Goal: Information Seeking & Learning: Check status

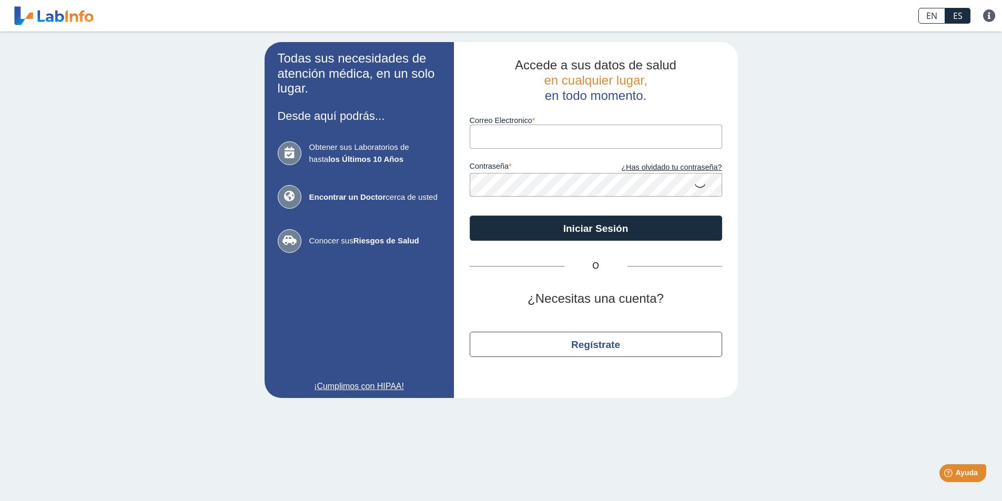
click at [555, 133] on input "Correo Electronico" at bounding box center [596, 137] width 253 height 24
type input "[EMAIL_ADDRESS][DOMAIN_NAME]"
click at [700, 186] on icon at bounding box center [700, 185] width 13 height 21
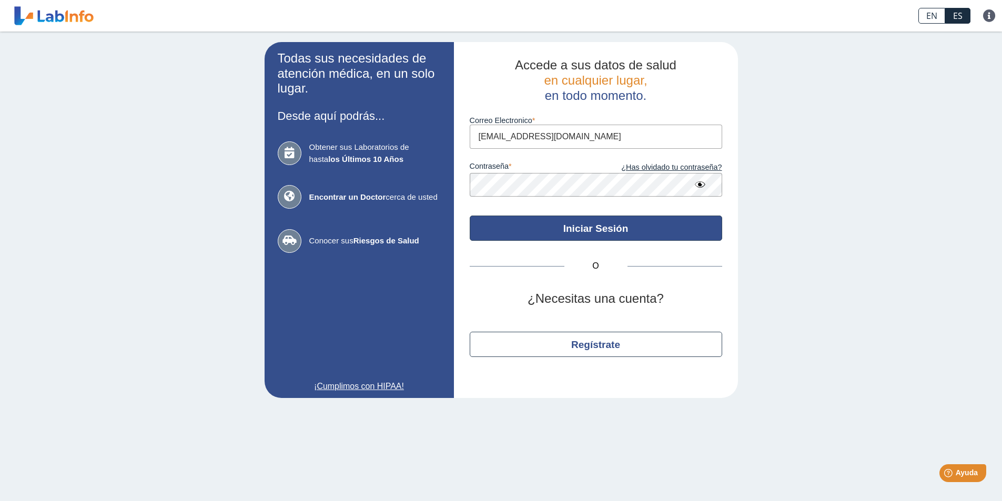
click at [522, 226] on button "Iniciar Sesión" at bounding box center [596, 228] width 253 height 25
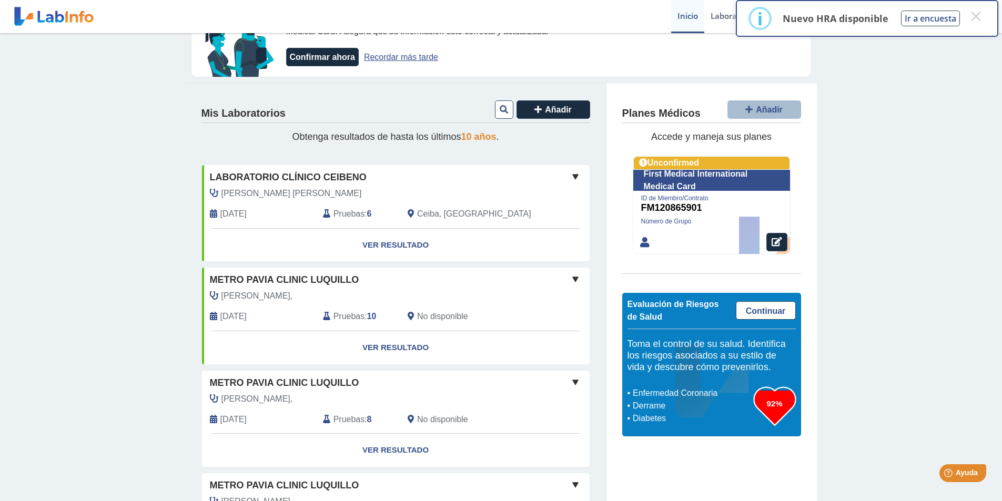
scroll to position [105, 0]
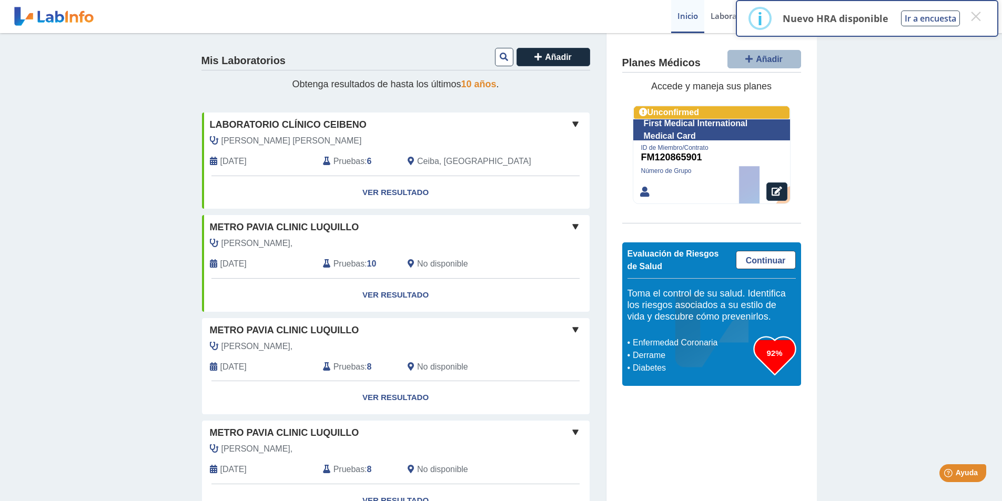
click at [571, 125] on span at bounding box center [575, 124] width 13 height 13
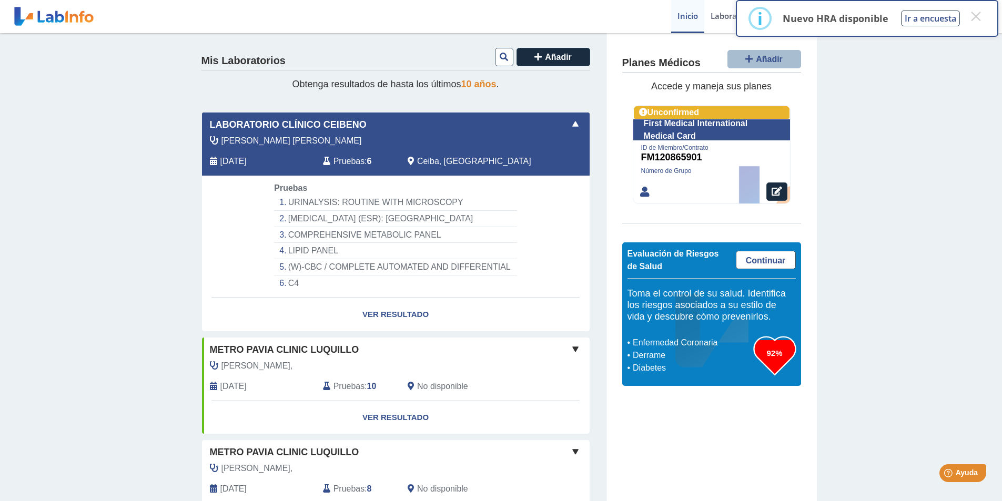
click at [175, 228] on div "Por favor, verifique su(s) plan(es) médico(s) su información clínica muestra qu…" at bounding box center [501, 508] width 1002 height 1161
click at [970, 400] on div "Por favor, verifique su(s) plan(es) médico(s) su información clínica muestra qu…" at bounding box center [501, 508] width 1002 height 1161
click at [547, 56] on span "Añadir" at bounding box center [558, 57] width 27 height 9
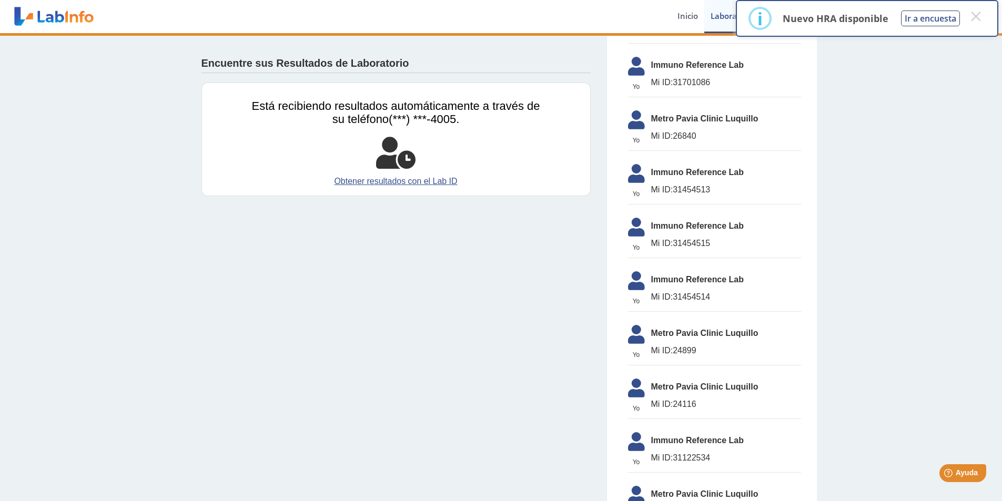
click at [887, 150] on div "Encuentre sus Resultados de Laboratorio Está recibiendo resultados automáticame…" at bounding box center [501, 376] width 1002 height 897
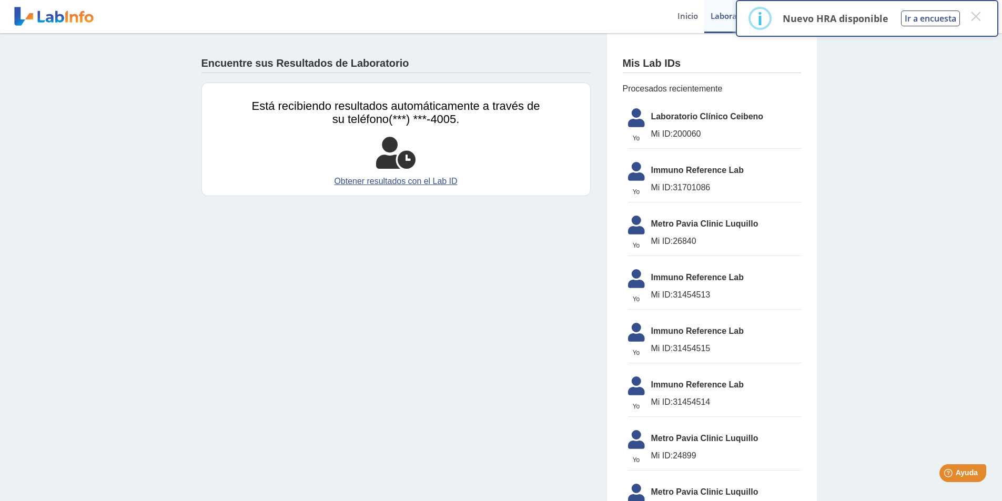
click at [739, 120] on span "Laboratorio Clínico Ceibeno" at bounding box center [726, 116] width 150 height 13
click at [643, 116] on icon at bounding box center [636, 120] width 29 height 25
click at [979, 17] on button "×" at bounding box center [976, 16] width 19 height 19
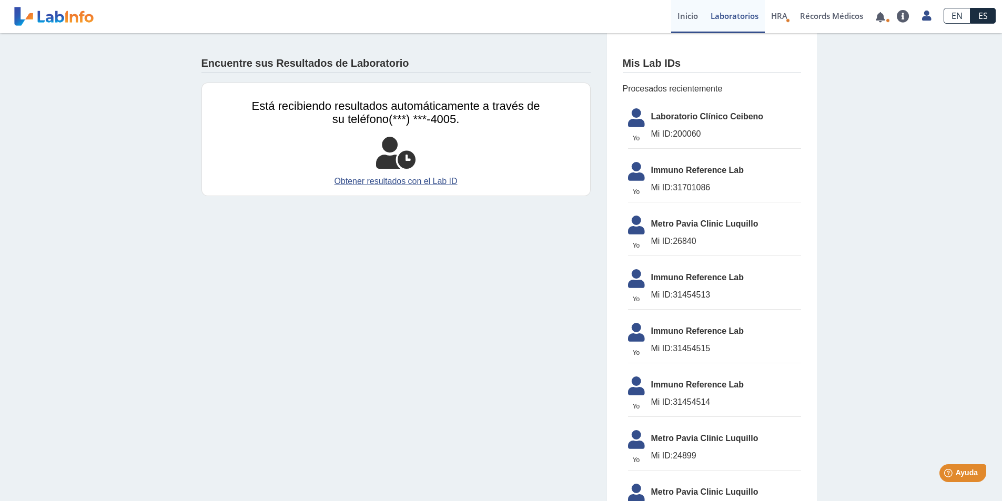
click at [693, 19] on link "Inicio" at bounding box center [687, 16] width 33 height 33
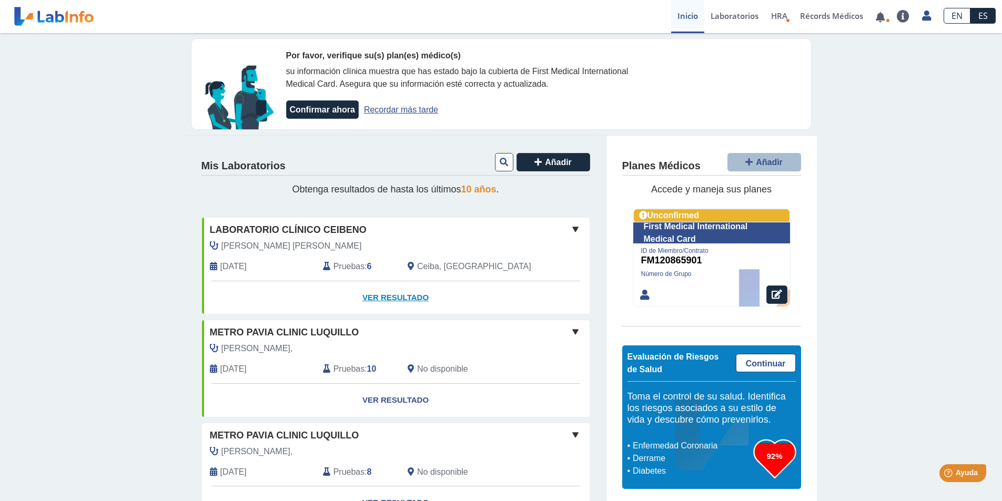
click at [383, 289] on link "Ver Resultado" at bounding box center [396, 297] width 388 height 33
click at [378, 296] on link "Ver Resultado" at bounding box center [396, 297] width 388 height 33
click at [376, 301] on link "Ver Resultado" at bounding box center [396, 297] width 388 height 33
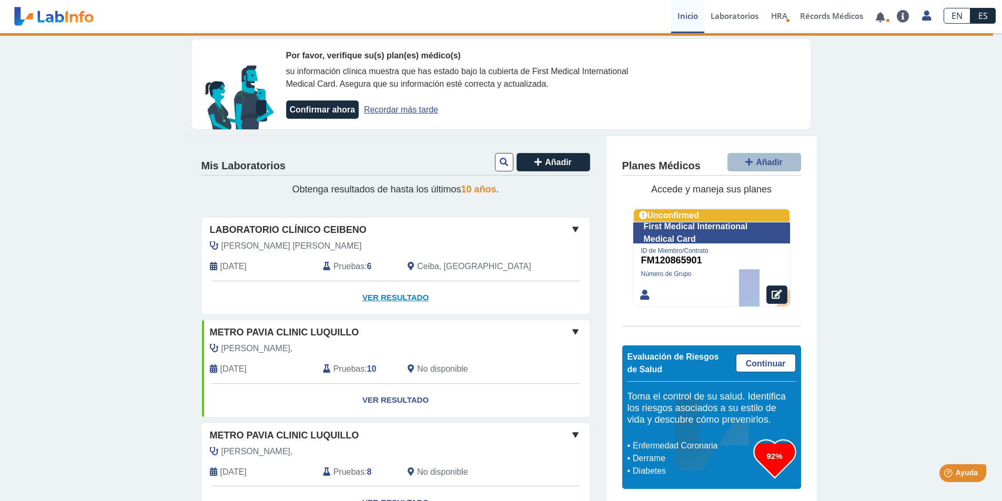
click at [380, 300] on link "Ver Resultado" at bounding box center [396, 297] width 388 height 33
click at [383, 298] on link "Ver Resultado" at bounding box center [396, 297] width 388 height 33
click at [385, 294] on link "Ver Resultado" at bounding box center [396, 297] width 388 height 33
click at [384, 301] on link "Ver Resultado" at bounding box center [396, 297] width 388 height 33
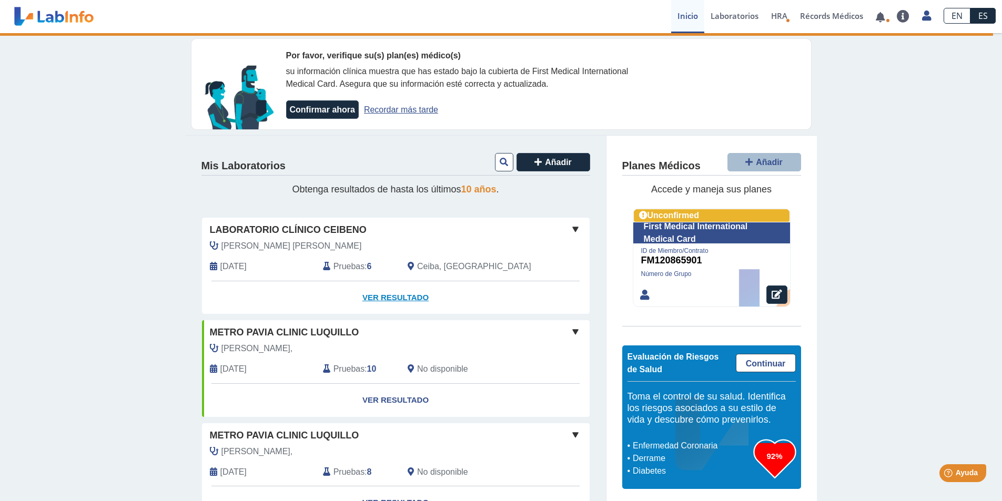
click at [383, 300] on link "Ver Resultado" at bounding box center [396, 297] width 388 height 33
click at [383, 299] on link "Ver Resultado" at bounding box center [396, 297] width 388 height 33
click at [741, 18] on link "Laboratorios" at bounding box center [735, 16] width 61 height 33
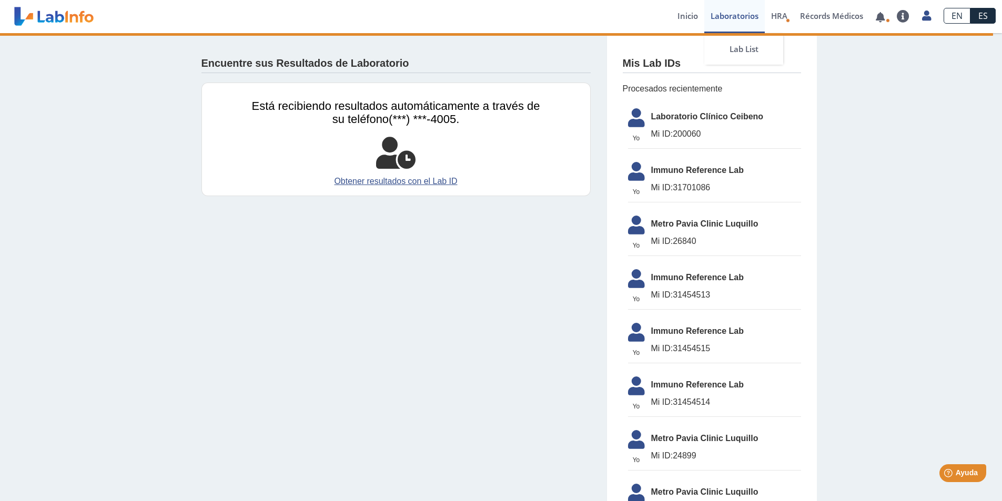
click at [741, 18] on link "Laboratorios" at bounding box center [735, 16] width 61 height 33
click at [677, 116] on span "Laboratorio Clínico Ceibeno" at bounding box center [726, 116] width 150 height 13
click at [629, 123] on icon at bounding box center [636, 120] width 29 height 25
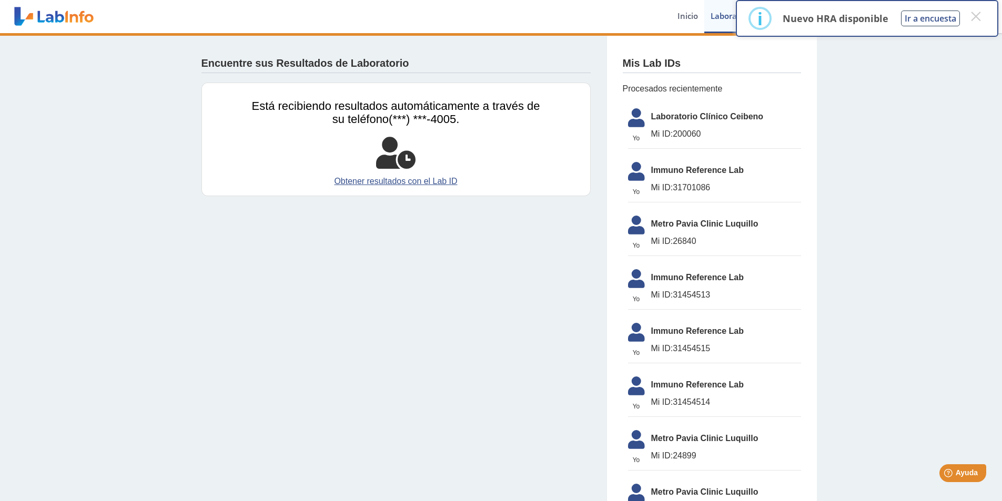
click at [629, 123] on icon at bounding box center [636, 120] width 29 height 25
click at [977, 15] on button "×" at bounding box center [976, 16] width 19 height 19
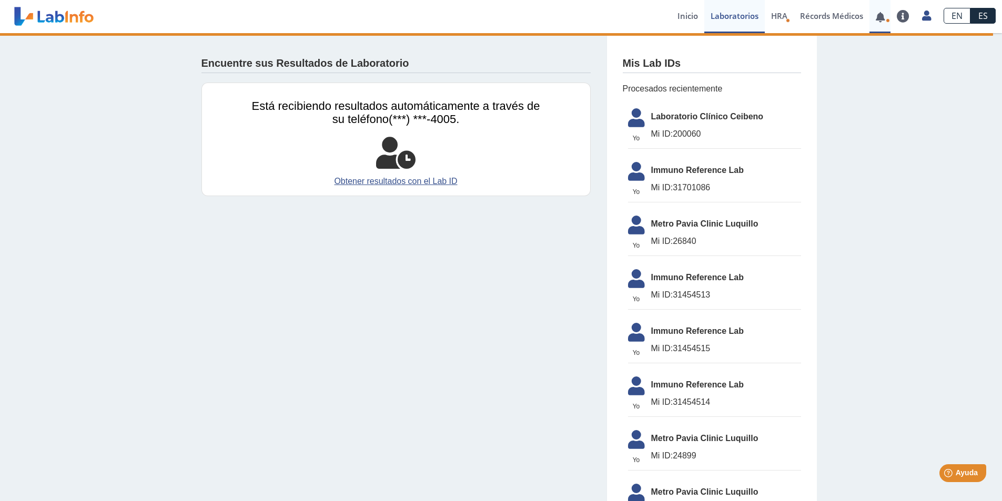
click at [883, 16] on link at bounding box center [881, 17] width 22 height 8
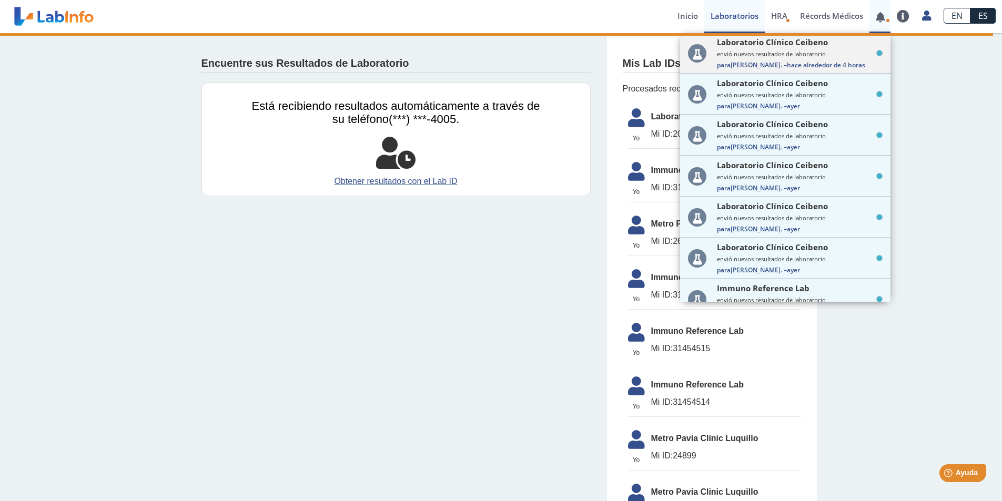
click at [787, 63] on span "hace alrededor de 4 horas" at bounding box center [826, 65] width 78 height 9
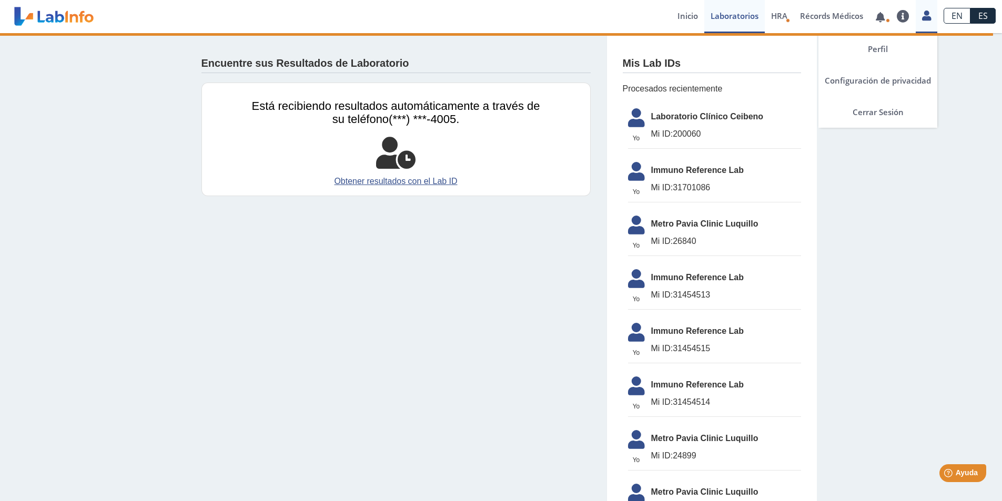
click at [930, 18] on icon at bounding box center [926, 16] width 9 height 8
click at [886, 48] on link "Perfil" at bounding box center [878, 49] width 119 height 32
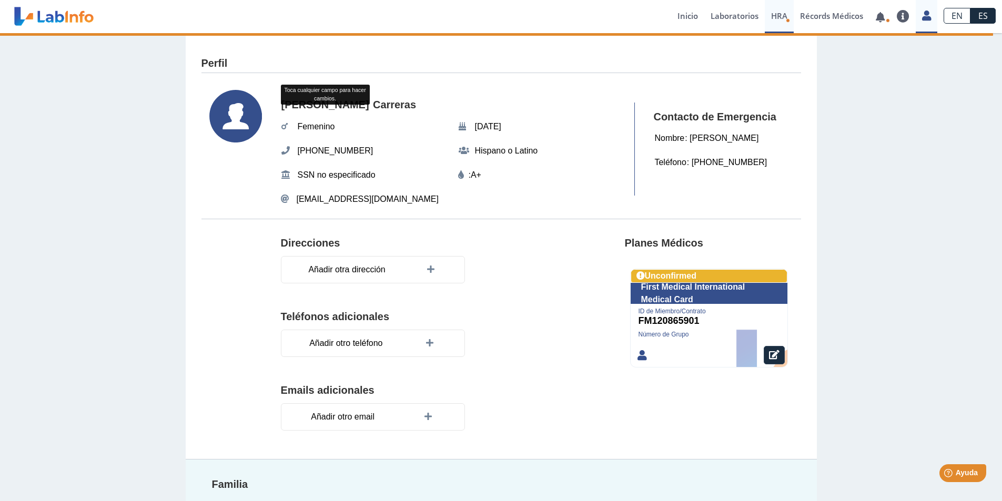
click at [785, 16] on span "HRA" at bounding box center [779, 16] width 16 height 11
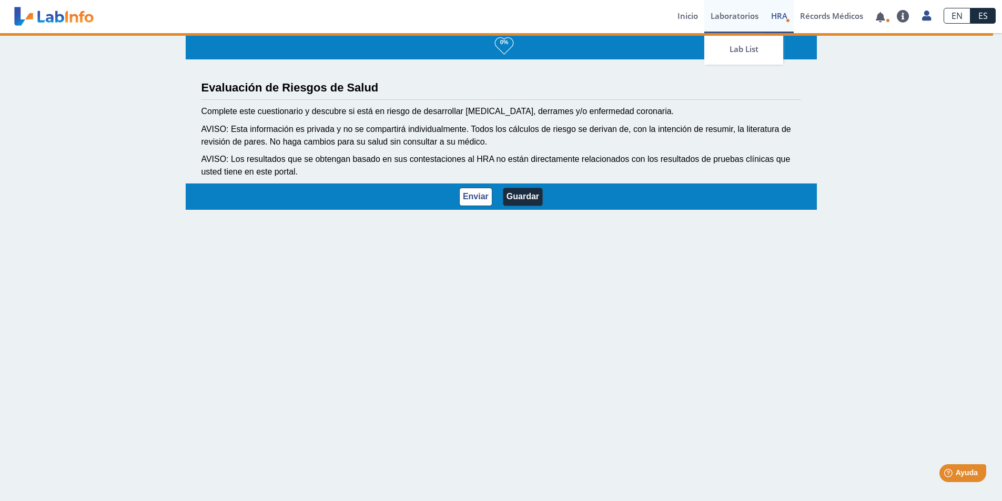
click at [733, 13] on link "Laboratorios" at bounding box center [735, 16] width 61 height 33
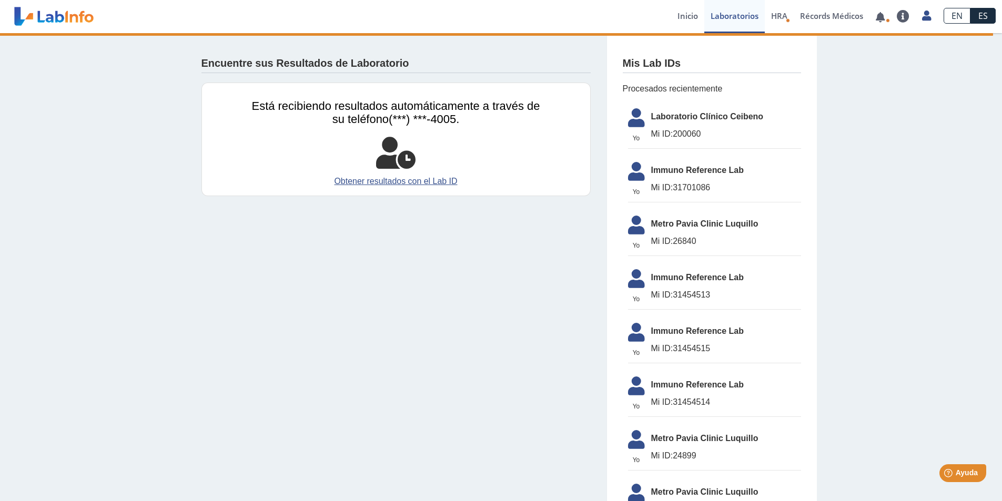
click at [686, 116] on span "Laboratorio Clínico Ceibeno" at bounding box center [726, 116] width 150 height 13
click at [743, 18] on link "Laboratorios" at bounding box center [735, 16] width 61 height 33
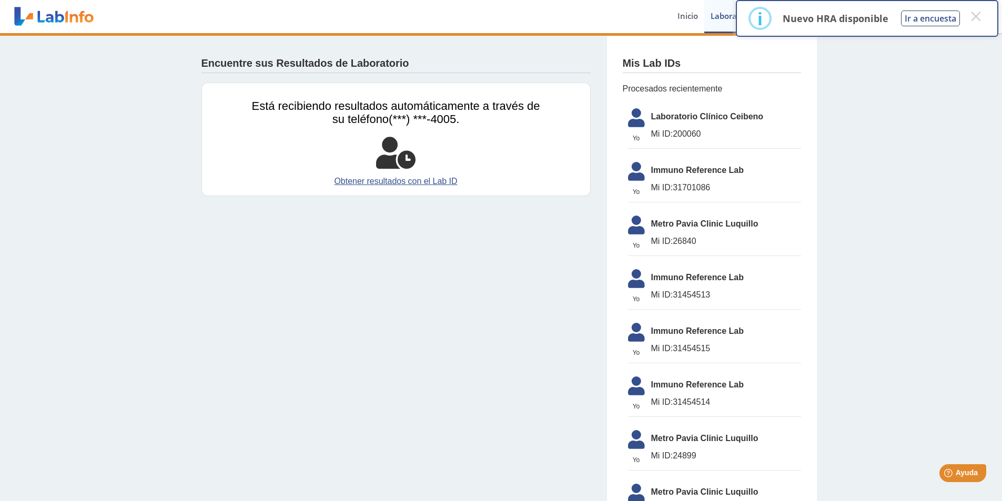
click at [670, 122] on span "Laboratorio Clínico Ceibeno" at bounding box center [726, 116] width 150 height 13
click at [670, 121] on span "Laboratorio Clínico Ceibeno" at bounding box center [726, 116] width 150 height 13
click at [978, 15] on button "×" at bounding box center [976, 16] width 19 height 19
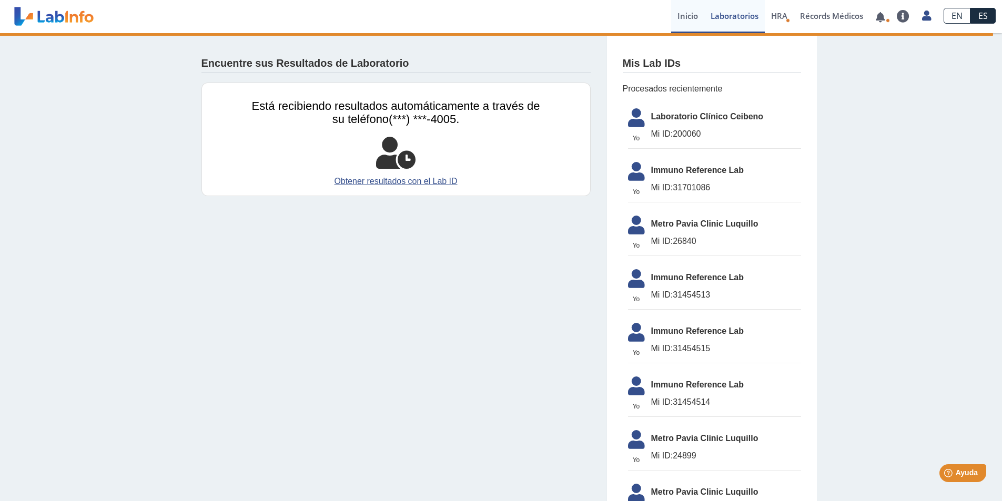
click at [690, 14] on link "Inicio" at bounding box center [687, 16] width 33 height 33
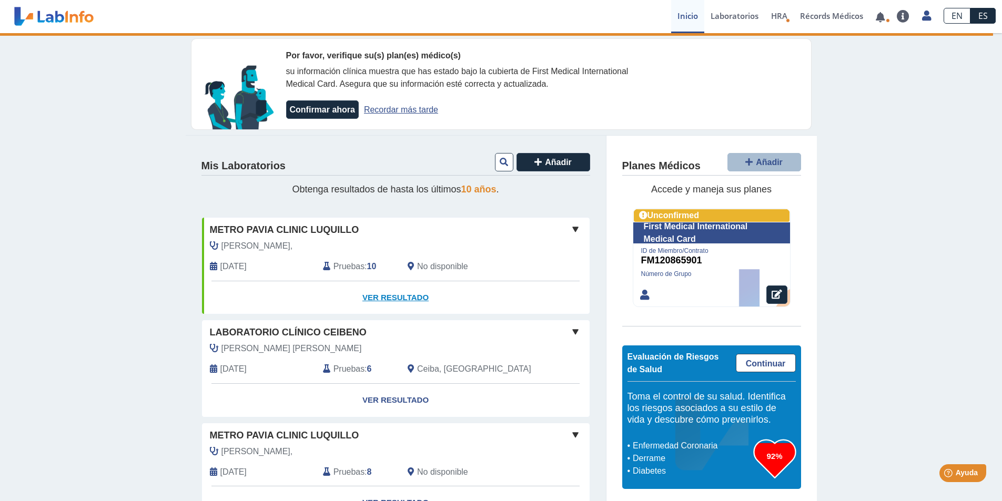
click at [368, 298] on link "Ver Resultado" at bounding box center [396, 297] width 388 height 33
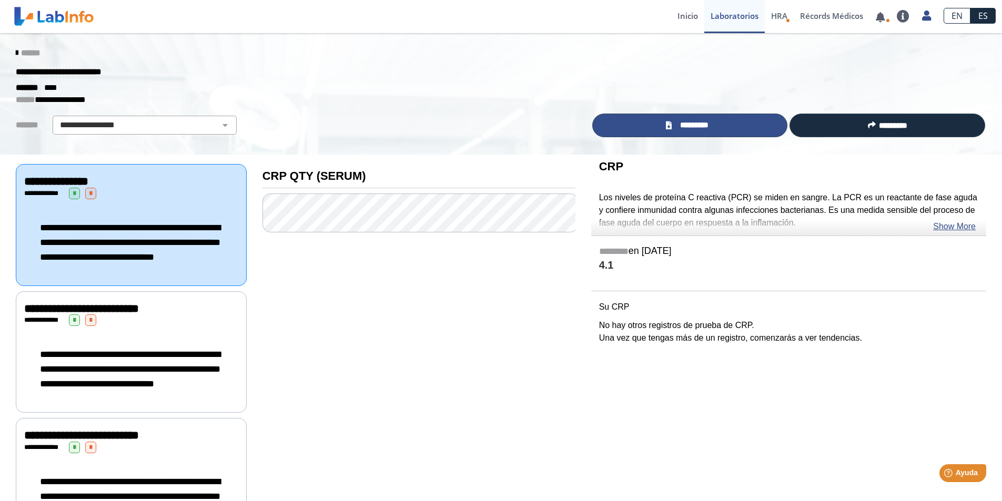
click at [692, 122] on span "*********" at bounding box center [694, 125] width 38 height 12
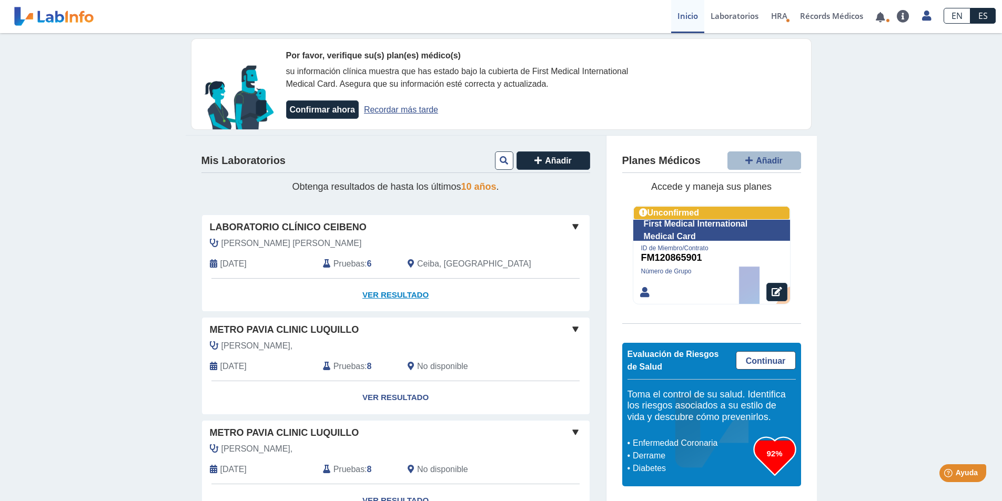
click at [392, 293] on link "Ver Resultado" at bounding box center [396, 295] width 388 height 33
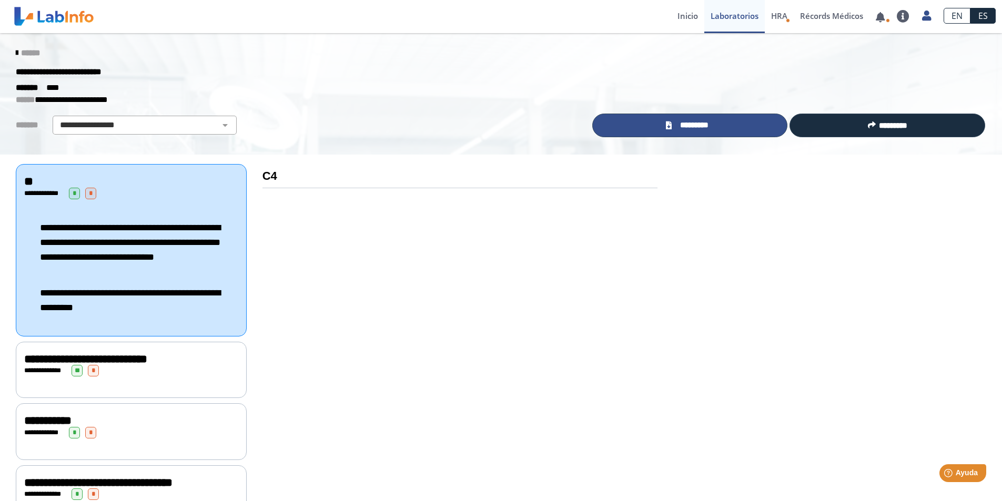
click at [760, 127] on link "*********" at bounding box center [690, 126] width 196 height 24
